Goal: Navigation & Orientation: Find specific page/section

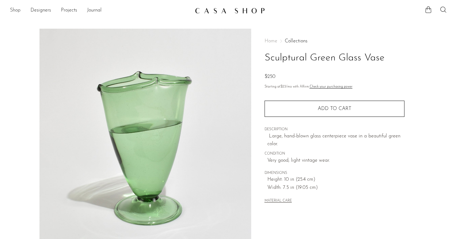
click at [18, 10] on link "Shop" at bounding box center [15, 11] width 11 height 8
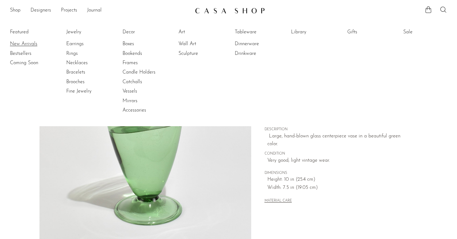
click at [21, 42] on link "New Arrivals" at bounding box center [33, 43] width 47 height 7
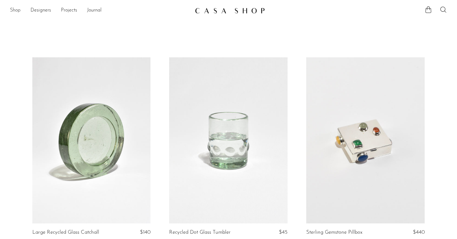
click at [16, 11] on link "Shop" at bounding box center [15, 11] width 11 height 8
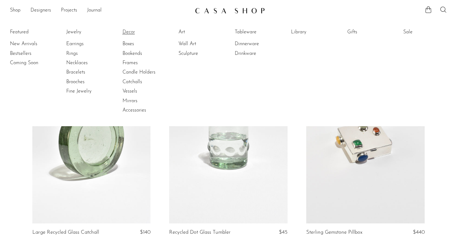
click at [130, 31] on link "Decor" at bounding box center [146, 32] width 47 height 7
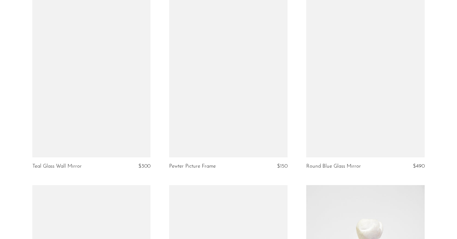
scroll to position [1233, 0]
